Goal: Register for event/course

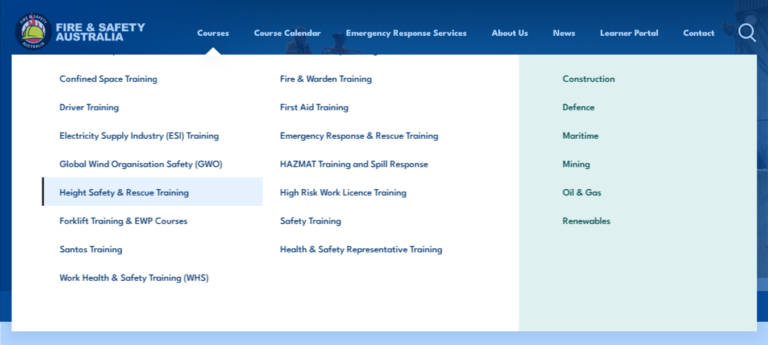
scroll to position [82, 0]
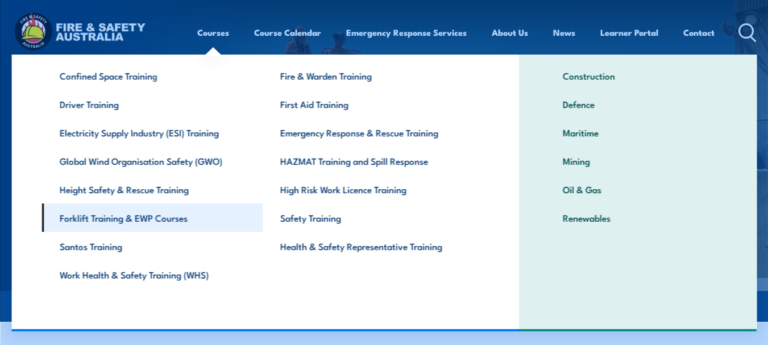
click at [101, 217] on link "Forklift Training & EWP Courses" at bounding box center [152, 218] width 221 height 28
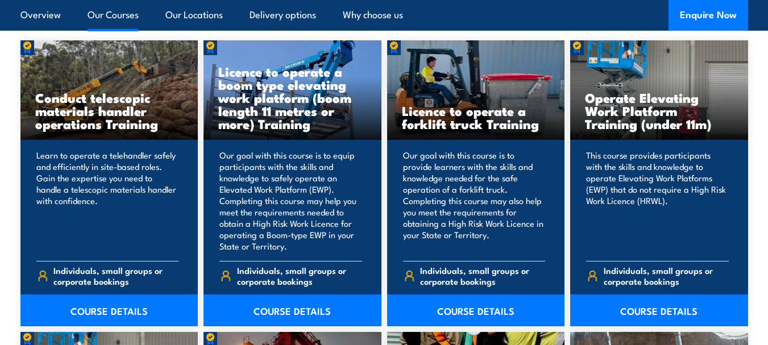
scroll to position [910, 0]
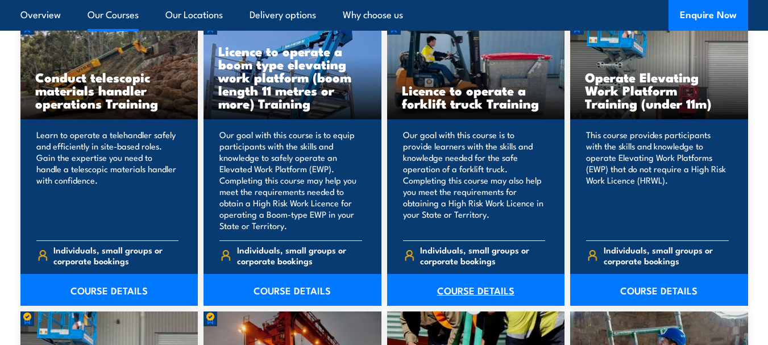
click at [478, 291] on link "COURSE DETAILS" at bounding box center [476, 290] width 178 height 32
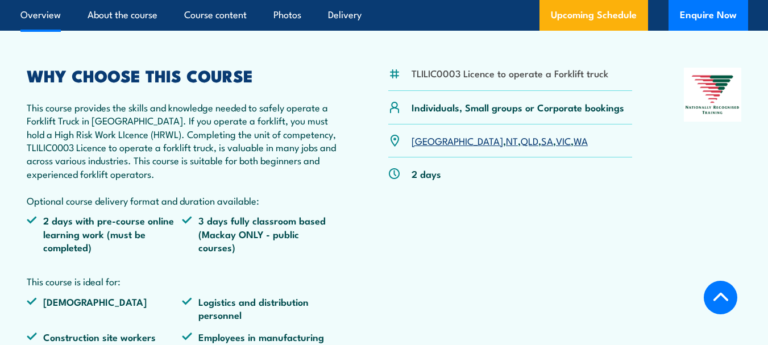
scroll to position [341, 0]
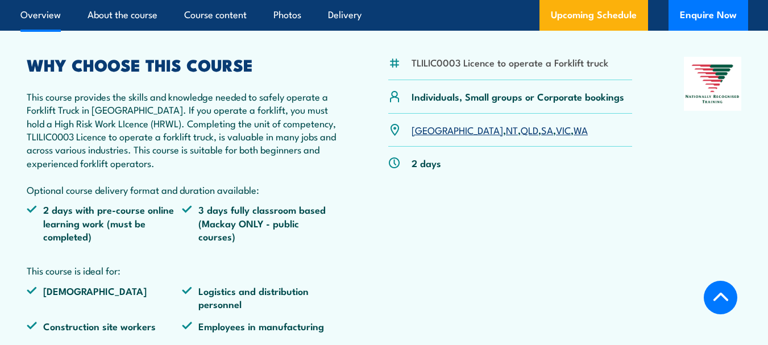
click at [556, 134] on link "VIC" at bounding box center [563, 130] width 15 height 14
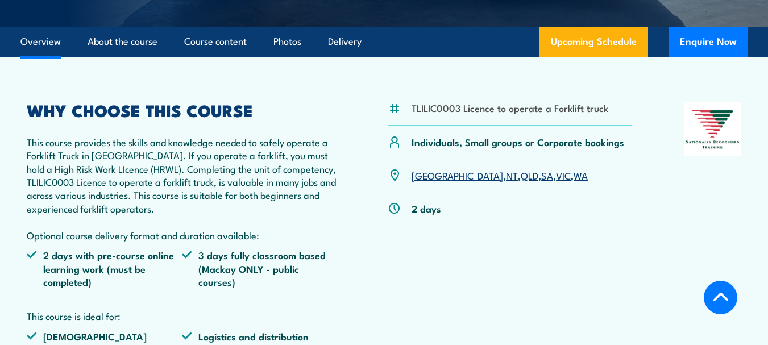
scroll to position [220, 0]
